Goal: Transaction & Acquisition: Book appointment/travel/reservation

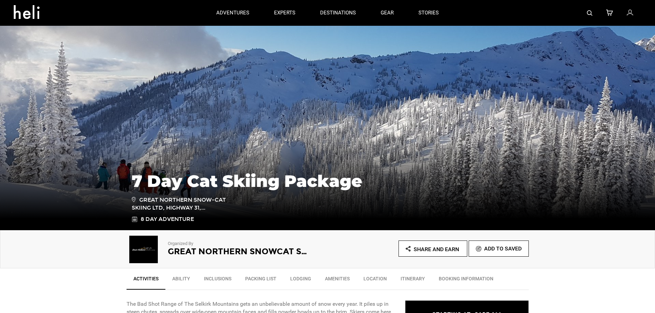
scroll to position [103, 0]
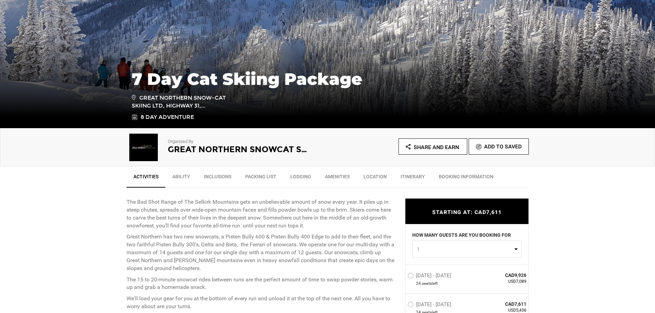
click at [184, 177] on link "Ability" at bounding box center [181, 178] width 32 height 17
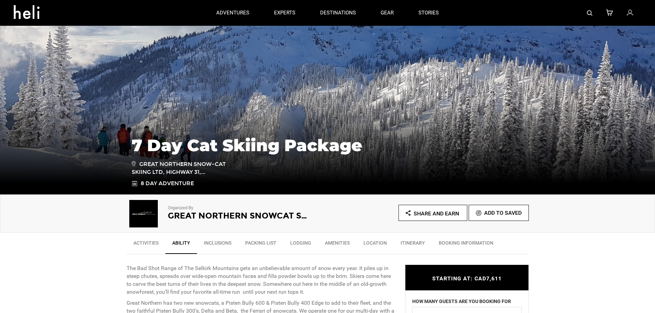
scroll to position [0, 0]
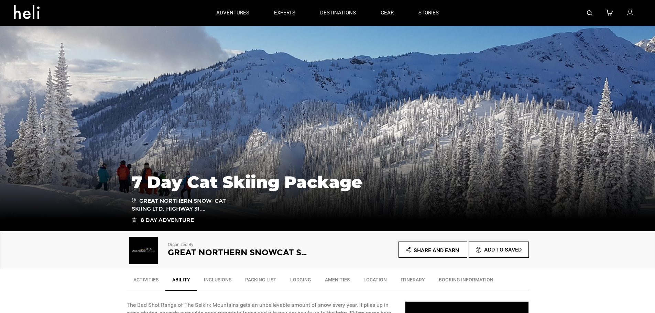
click at [416, 13] on div "adventures experts destinations gear stories" at bounding box center [327, 13] width 247 height 26
click at [425, 10] on link "stories" at bounding box center [428, 13] width 20 height 26
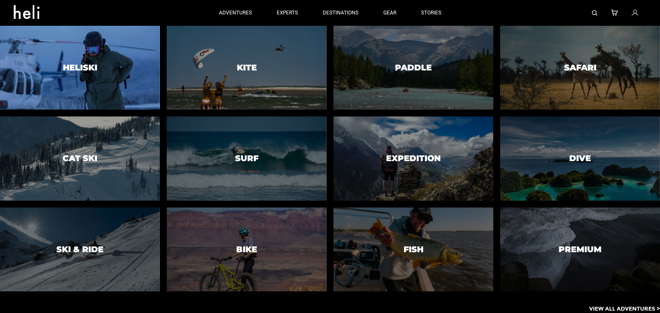
click at [91, 85] on div at bounding box center [79, 68] width 163 height 86
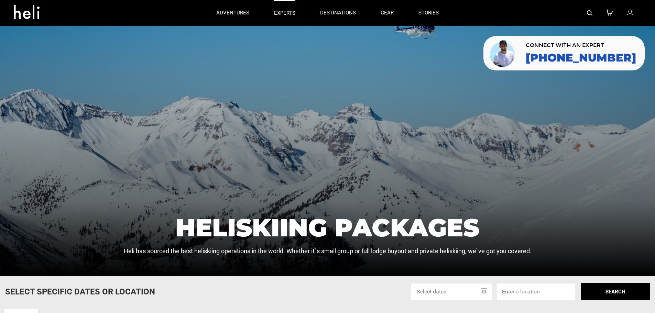
click at [290, 14] on p "experts" at bounding box center [284, 13] width 21 height 7
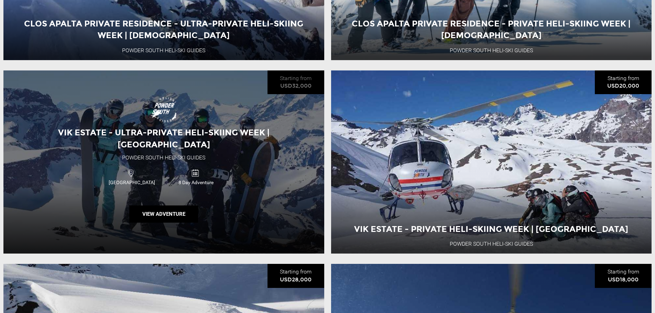
scroll to position [1272, 0]
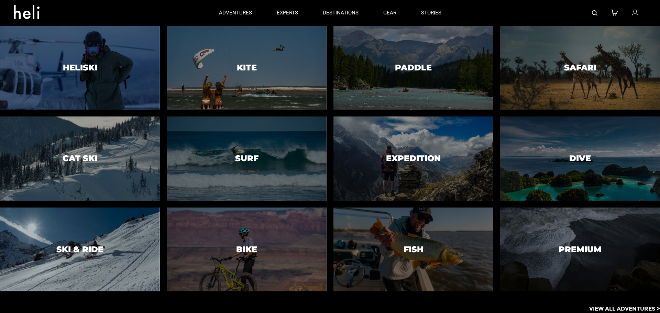
click at [73, 252] on h3 "Ski & Ride" at bounding box center [79, 249] width 47 height 9
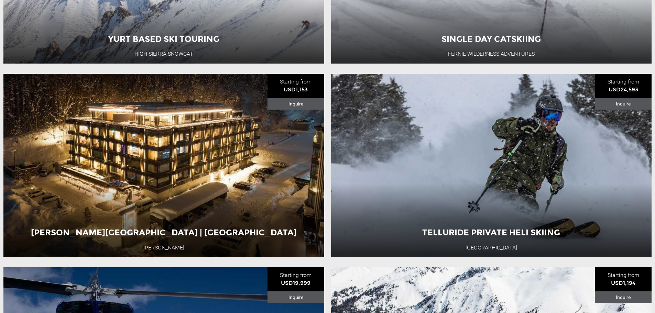
scroll to position [619, 0]
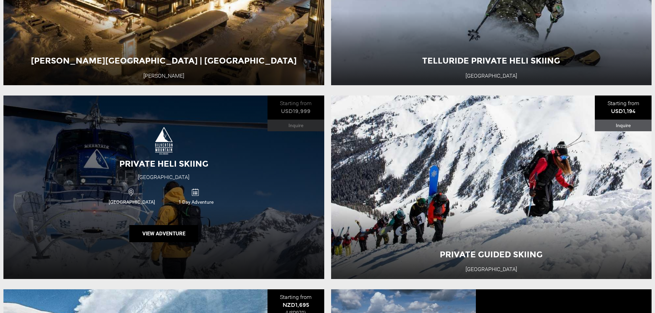
click at [232, 215] on div "Private Heli Skiing [GEOGRAPHIC_DATA] [GEOGRAPHIC_DATA] 1 Day Adventure View Ad…" at bounding box center [163, 187] width 321 height 183
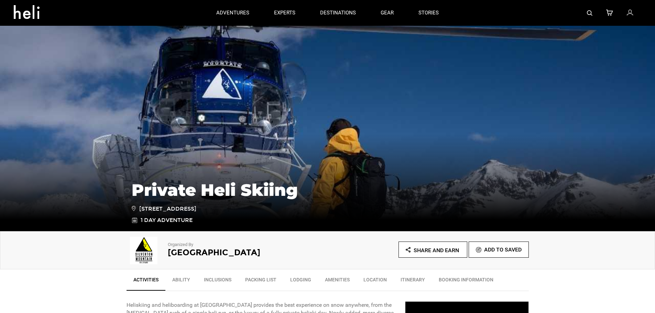
click at [185, 280] on link "Ability" at bounding box center [181, 281] width 32 height 17
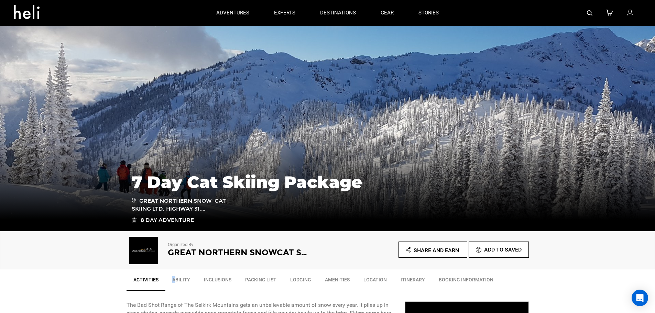
click at [173, 280] on link "Ability" at bounding box center [181, 281] width 32 height 17
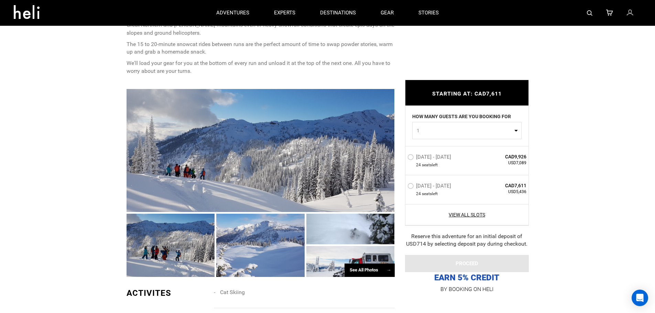
scroll to position [173, 0]
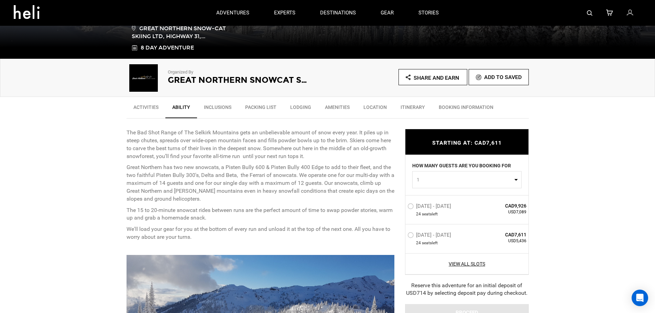
click at [426, 107] on link "Itinerary" at bounding box center [413, 108] width 38 height 17
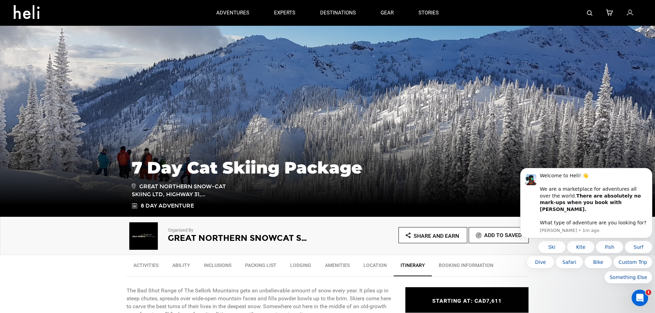
scroll to position [0, 0]
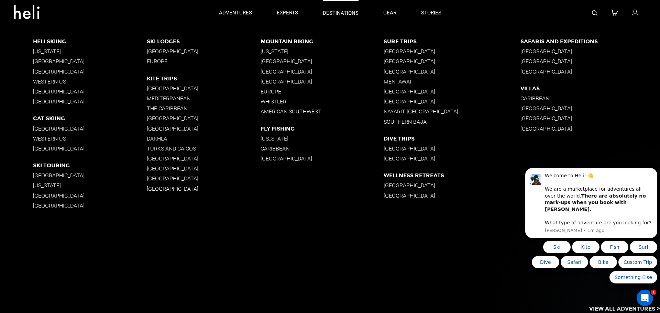
click at [331, 11] on p "destinations" at bounding box center [341, 13] width 36 height 7
click at [562, 52] on p "[GEOGRAPHIC_DATA]" at bounding box center [590, 51] width 140 height 7
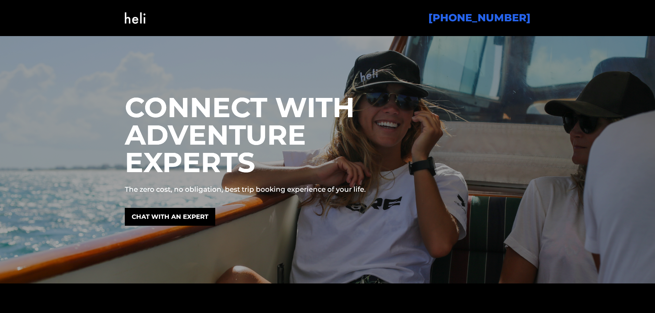
click at [134, 22] on img at bounding box center [135, 18] width 21 height 28
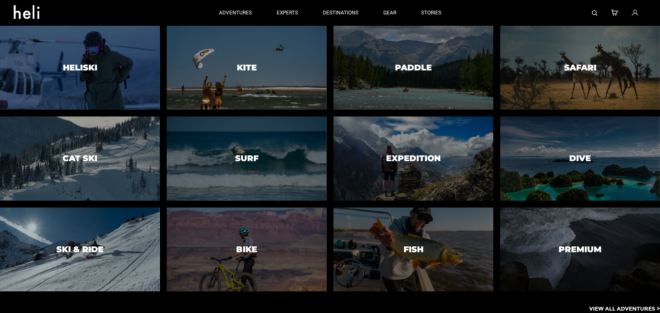
click at [104, 257] on div at bounding box center [79, 250] width 163 height 86
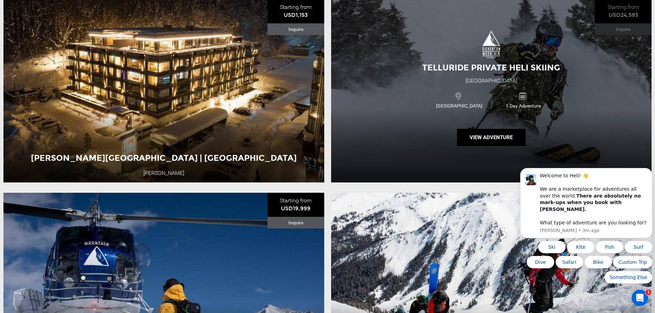
scroll to position [619, 0]
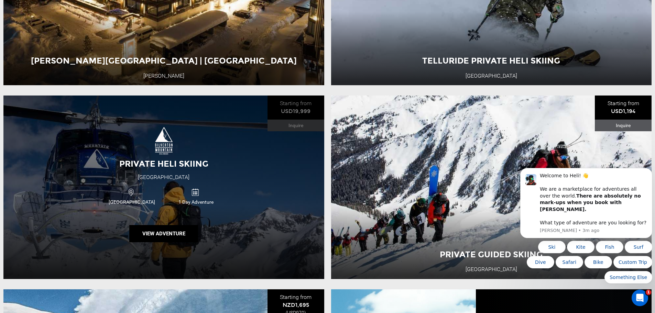
click at [189, 186] on div "Private Heli Skiing [GEOGRAPHIC_DATA] [GEOGRAPHIC_DATA] 1 Day Adventure View Ad…" at bounding box center [163, 187] width 321 height 183
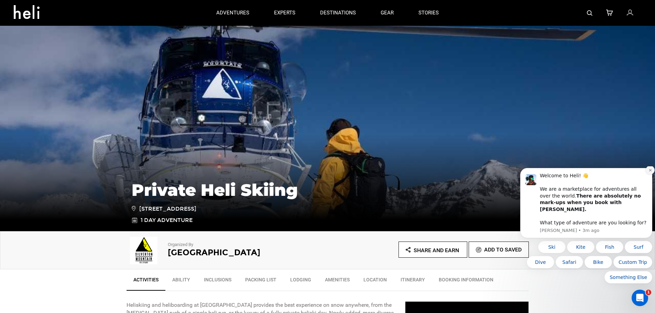
click at [648, 175] on button "Dismiss notification" at bounding box center [650, 170] width 9 height 9
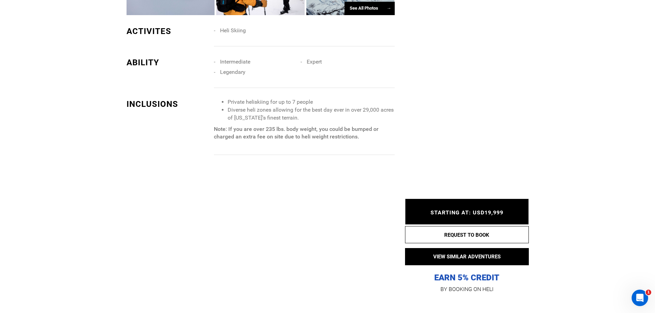
scroll to position [653, 0]
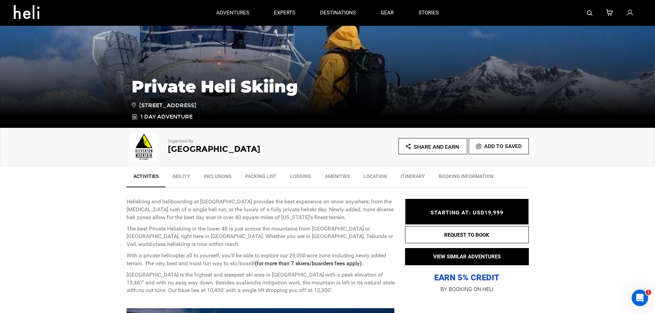
scroll to position [103, 0]
click at [452, 177] on link "BOOKING INFORMATION" at bounding box center [466, 178] width 68 height 17
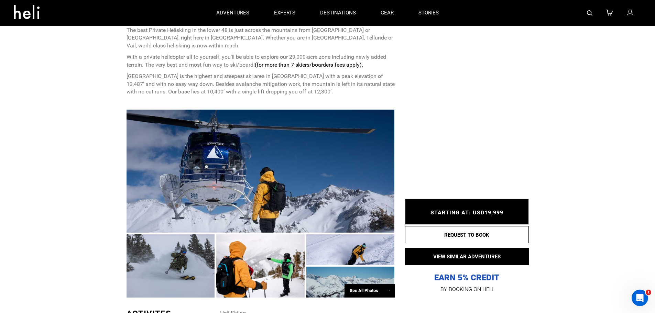
scroll to position [96, 0]
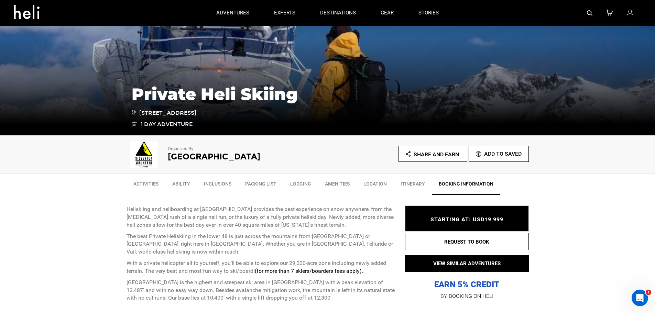
click at [478, 184] on link "BOOKING INFORMATION" at bounding box center [466, 186] width 68 height 18
click at [413, 183] on link "Itinerary" at bounding box center [413, 185] width 38 height 17
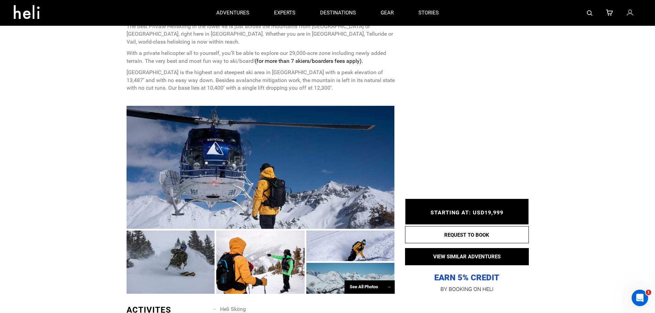
scroll to position [168, 0]
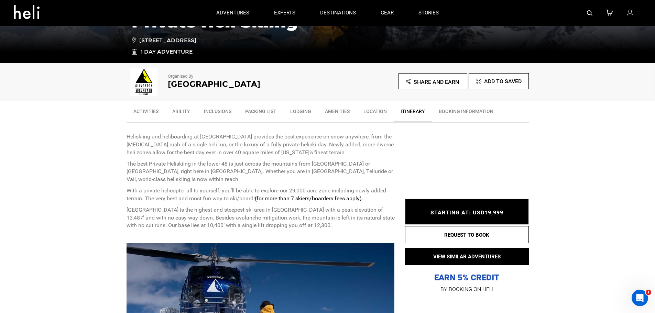
click at [376, 110] on link "Location" at bounding box center [374, 113] width 37 height 17
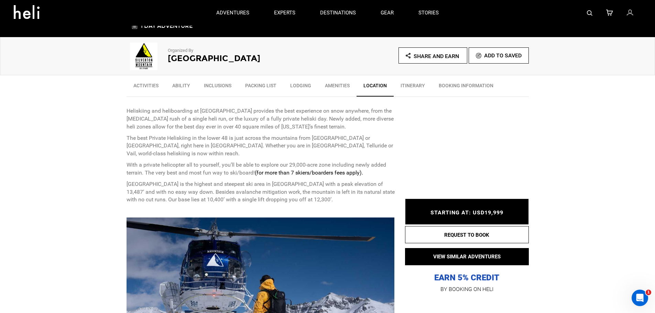
click at [327, 86] on link "Amenities" at bounding box center [337, 87] width 39 height 17
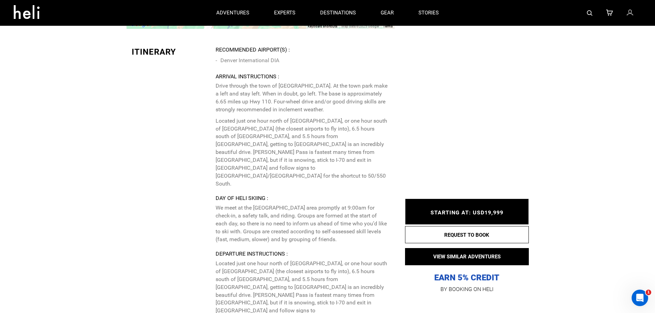
scroll to position [1473, 0]
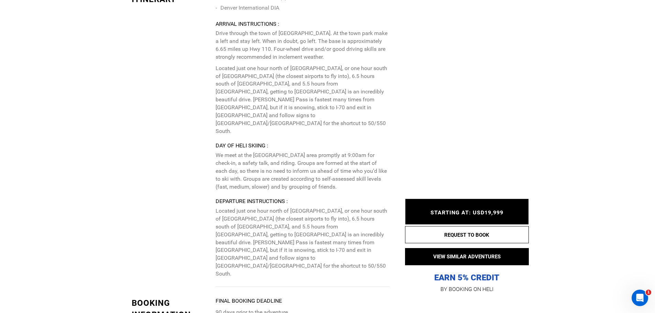
click at [471, 207] on div "STARTING AT: USD19,999 STARTING AT: USD19,999" at bounding box center [467, 212] width 124 height 26
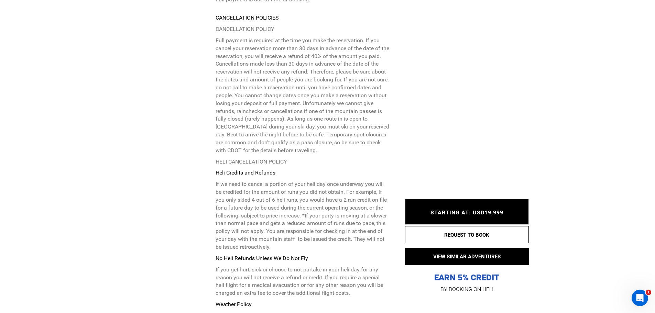
scroll to position [1920, 0]
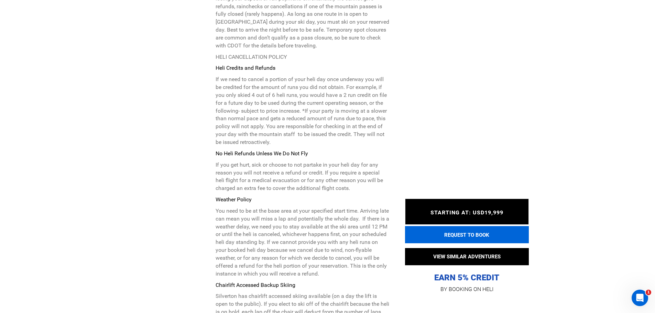
click at [452, 237] on button "REQUEST TO BOOK" at bounding box center [467, 234] width 124 height 17
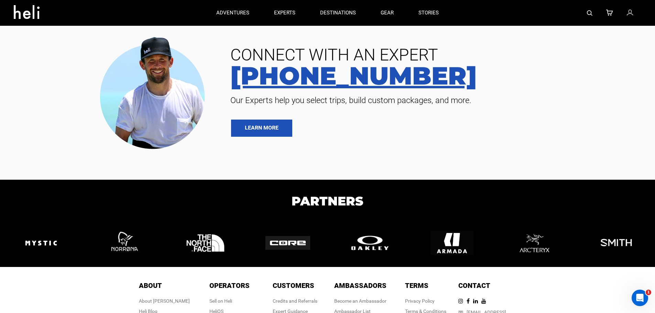
scroll to position [217, 0]
